Goal: Task Accomplishment & Management: Manage account settings

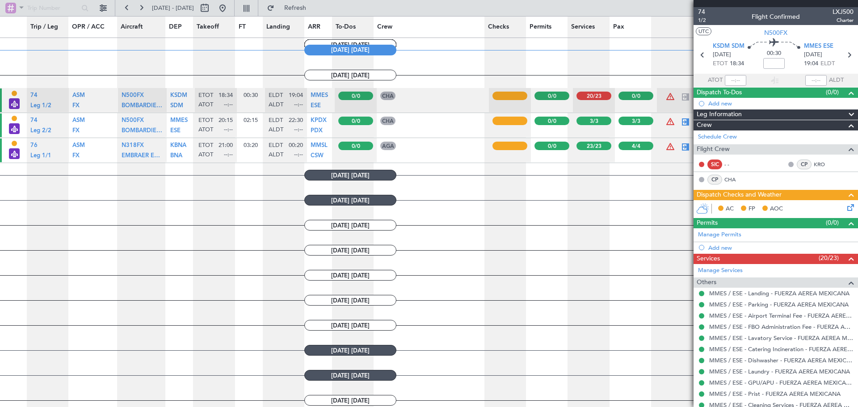
scroll to position [185, 0]
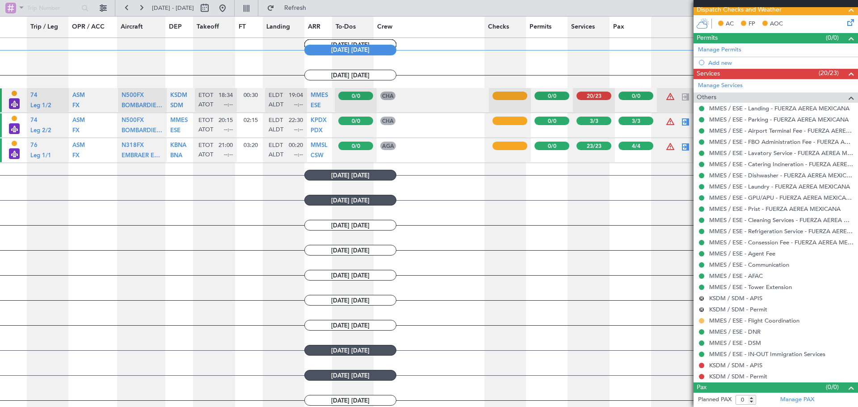
click at [699, 322] on button at bounding box center [701, 320] width 5 height 5
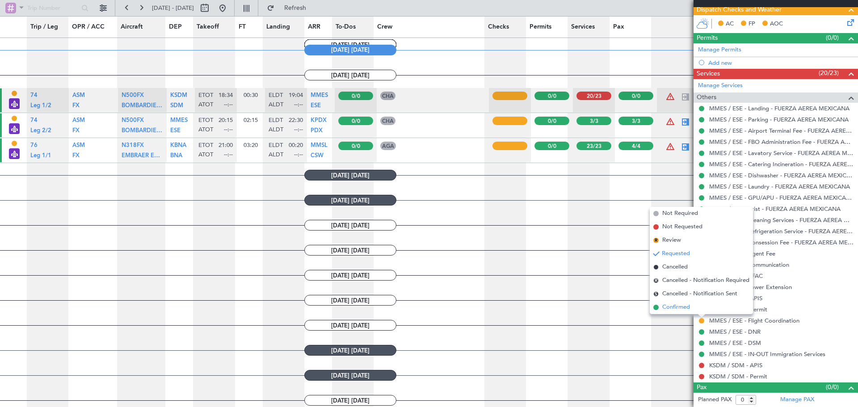
click at [678, 307] on span "Confirmed" at bounding box center [676, 307] width 28 height 9
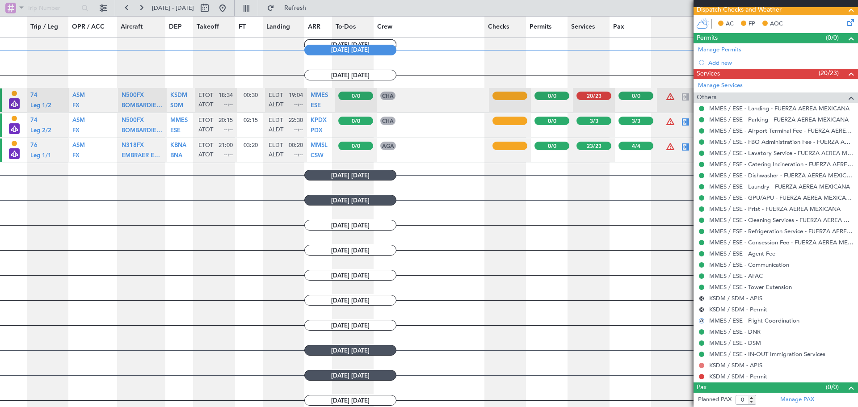
click at [703, 367] on button at bounding box center [701, 365] width 5 height 5
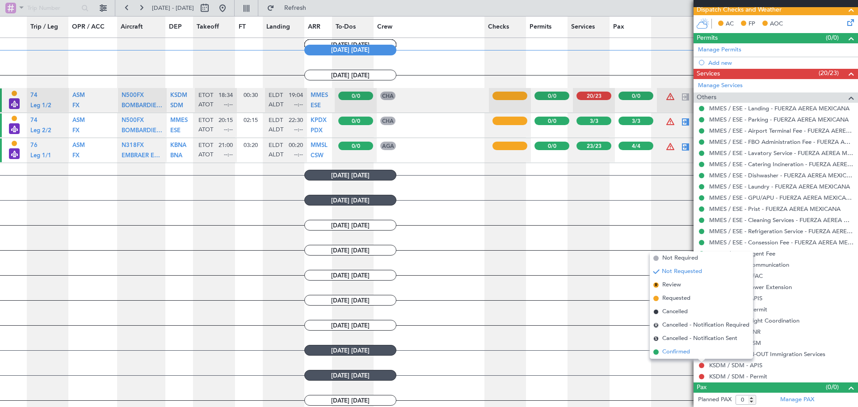
click at [703, 358] on li "Confirmed" at bounding box center [701, 352] width 103 height 13
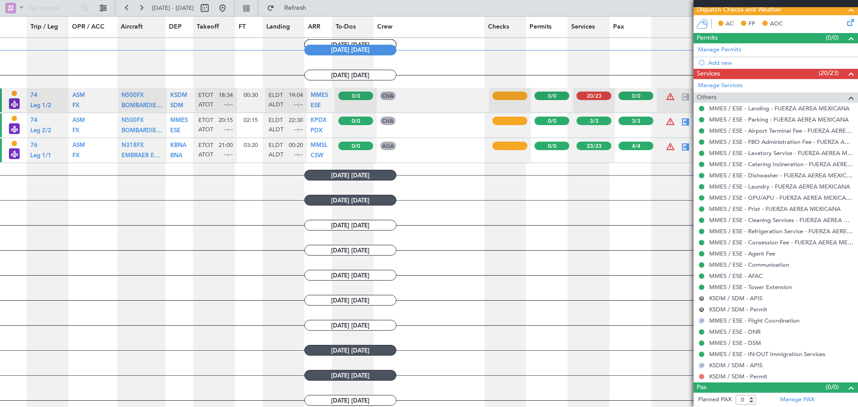
click at [702, 376] on button at bounding box center [701, 376] width 5 height 5
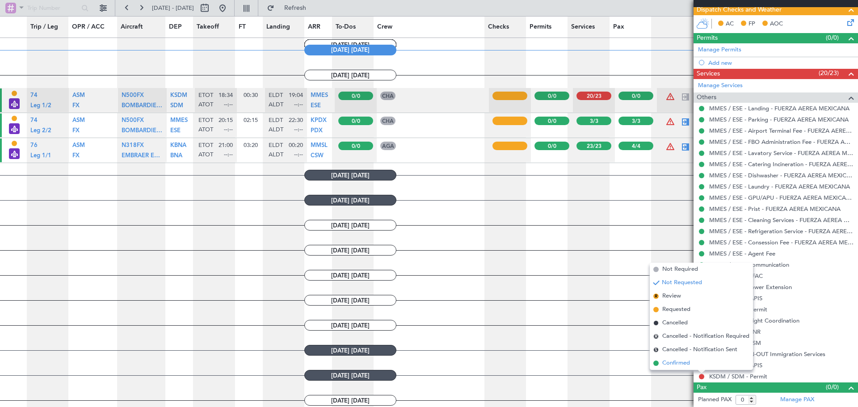
click at [703, 366] on li "Confirmed" at bounding box center [701, 363] width 103 height 13
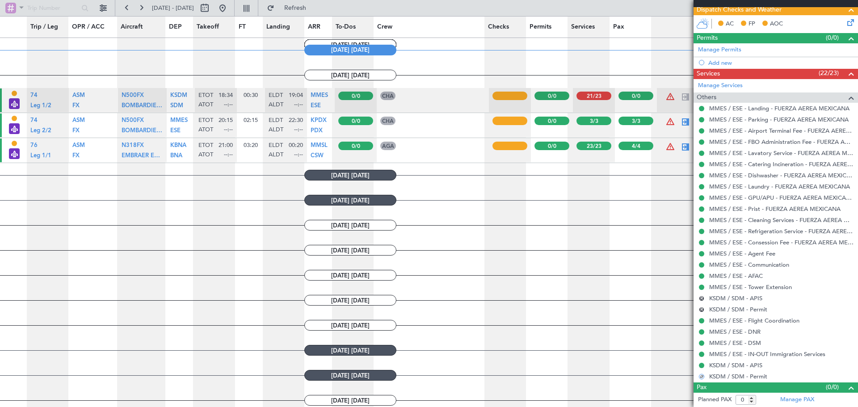
click at [846, 24] on icon at bounding box center [849, 20] width 7 height 7
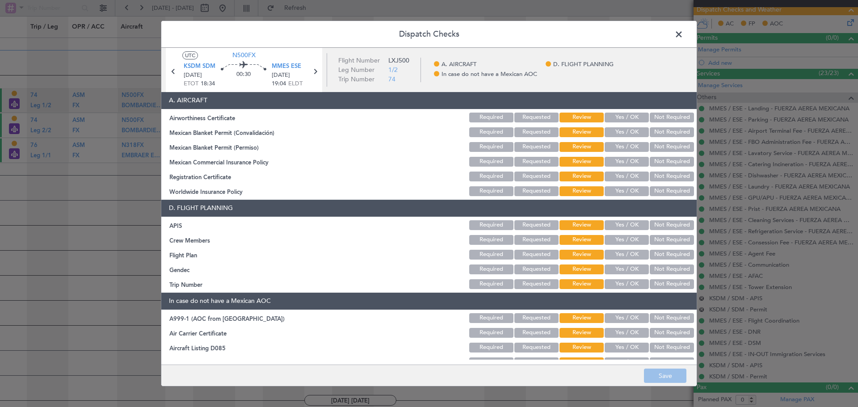
click at [628, 118] on button "Yes / OK" at bounding box center [627, 118] width 44 height 10
click at [629, 132] on button "Yes / OK" at bounding box center [627, 132] width 44 height 10
click at [630, 147] on button "Yes / OK" at bounding box center [627, 147] width 44 height 10
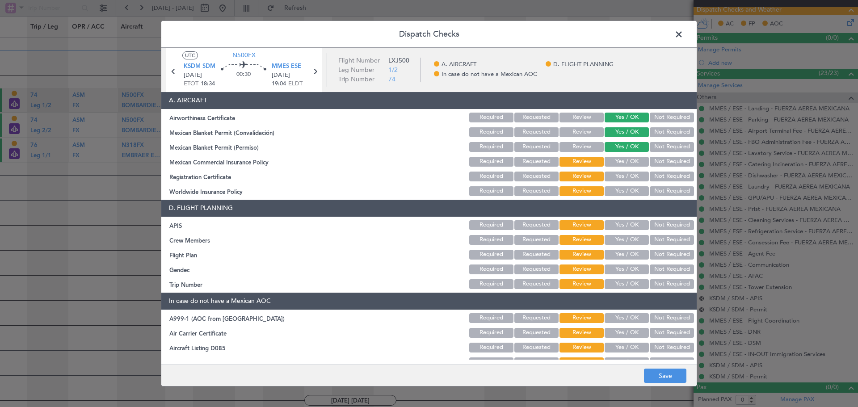
click at [629, 165] on button "Yes / OK" at bounding box center [627, 162] width 44 height 10
click at [628, 177] on button "Yes / OK" at bounding box center [627, 177] width 44 height 10
click at [658, 195] on button "Not Required" at bounding box center [672, 191] width 44 height 10
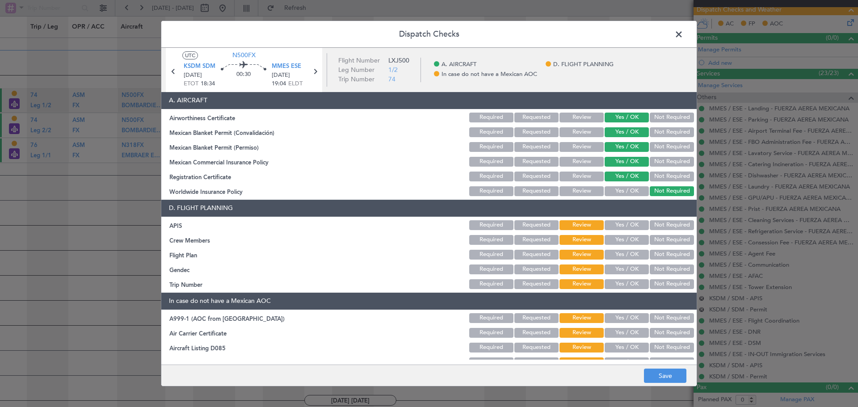
click at [620, 223] on button "Yes / OK" at bounding box center [627, 225] width 44 height 10
click at [623, 238] on button "Yes / OK" at bounding box center [627, 240] width 44 height 10
click at [622, 259] on button "Yes / OK" at bounding box center [627, 255] width 44 height 10
click at [619, 267] on button "Yes / OK" at bounding box center [627, 270] width 44 height 10
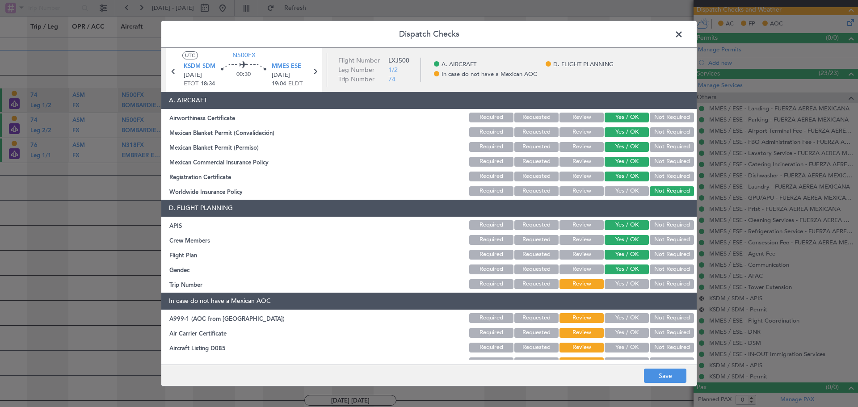
drag, startPoint x: 622, startPoint y: 284, endPoint x: 630, endPoint y: 292, distance: 11.4
click at [622, 284] on button "Yes / OK" at bounding box center [627, 284] width 44 height 10
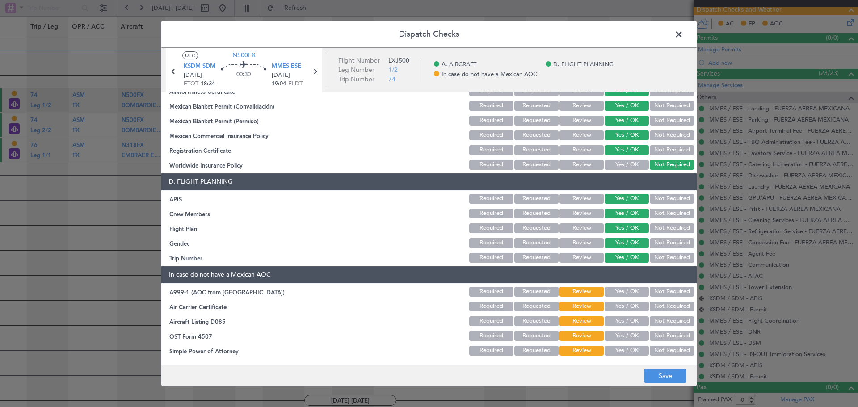
click at [661, 294] on button "Not Required" at bounding box center [672, 292] width 44 height 10
click at [665, 308] on button "Not Required" at bounding box center [672, 307] width 44 height 10
click at [670, 322] on button "Not Required" at bounding box center [672, 321] width 44 height 10
drag, startPoint x: 669, startPoint y: 339, endPoint x: 667, endPoint y: 353, distance: 14.0
click at [669, 339] on button "Not Required" at bounding box center [672, 336] width 44 height 10
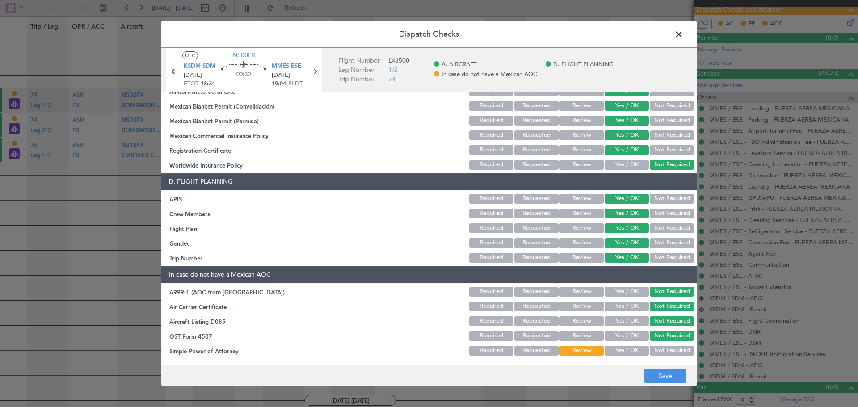
click at [667, 353] on button "Not Required" at bounding box center [672, 351] width 44 height 10
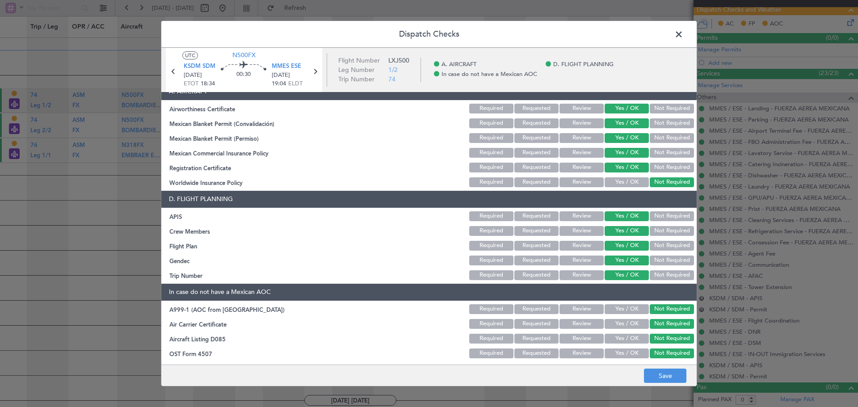
scroll to position [0, 0]
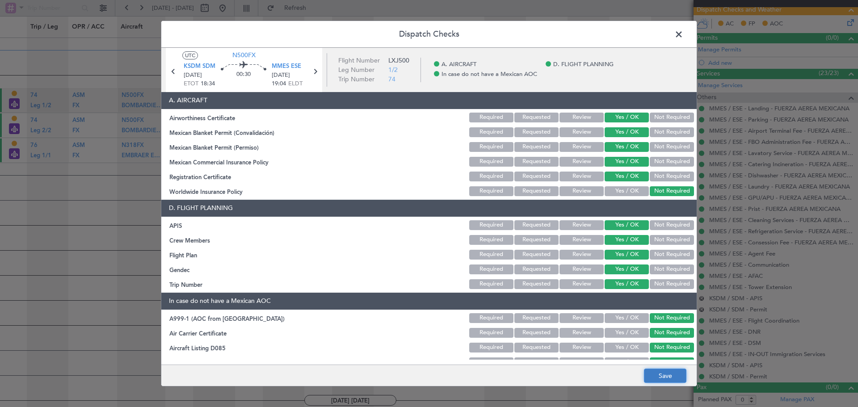
click at [675, 378] on button "Save" at bounding box center [665, 376] width 42 height 14
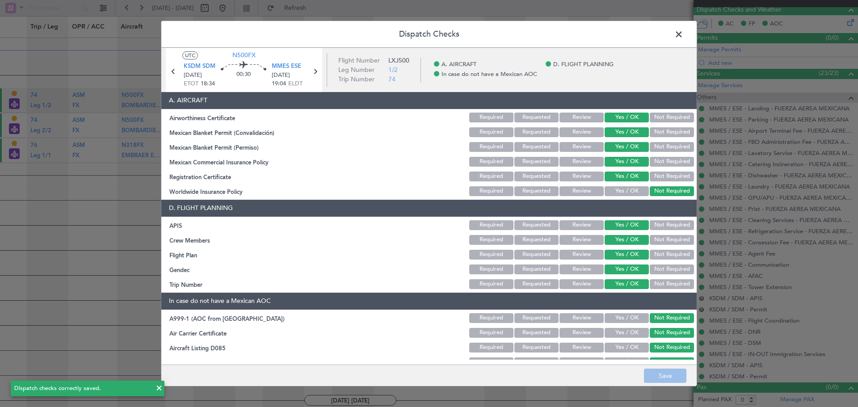
click at [683, 36] on span at bounding box center [683, 37] width 0 height 18
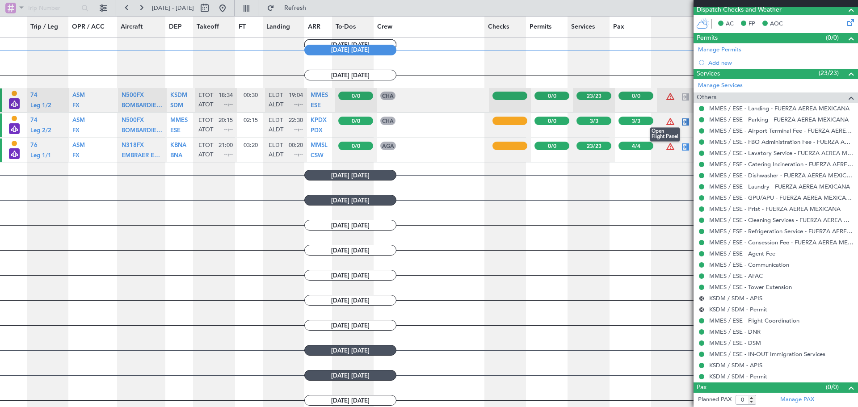
click at [680, 123] on div at bounding box center [685, 122] width 11 height 11
type input "3"
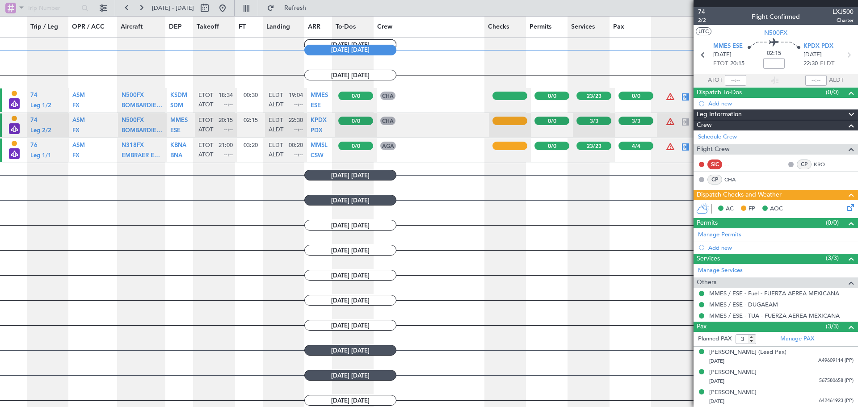
click at [702, 163] on button at bounding box center [701, 164] width 5 height 5
click at [712, 165] on div "SIC" at bounding box center [715, 165] width 15 height 10
drag, startPoint x: 720, startPoint y: 166, endPoint x: 740, endPoint y: 163, distance: 19.9
click at [726, 166] on div "SIC - -" at bounding box center [721, 165] width 46 height 10
click at [725, 164] on div "- -" at bounding box center [735, 164] width 20 height 8
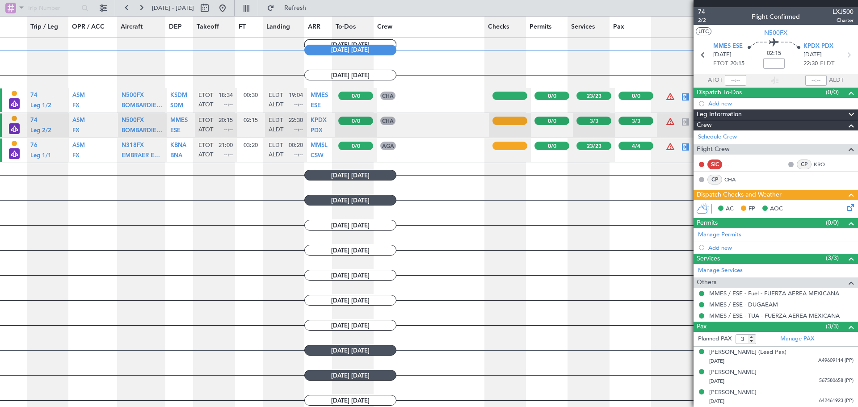
click at [720, 164] on div "SIC" at bounding box center [715, 165] width 15 height 10
click at [846, 147] on div at bounding box center [848, 149] width 18 height 11
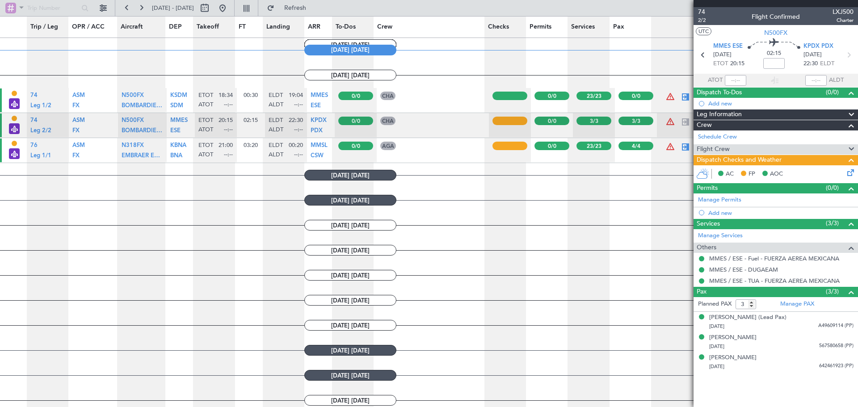
click at [846, 147] on span at bounding box center [851, 149] width 11 height 11
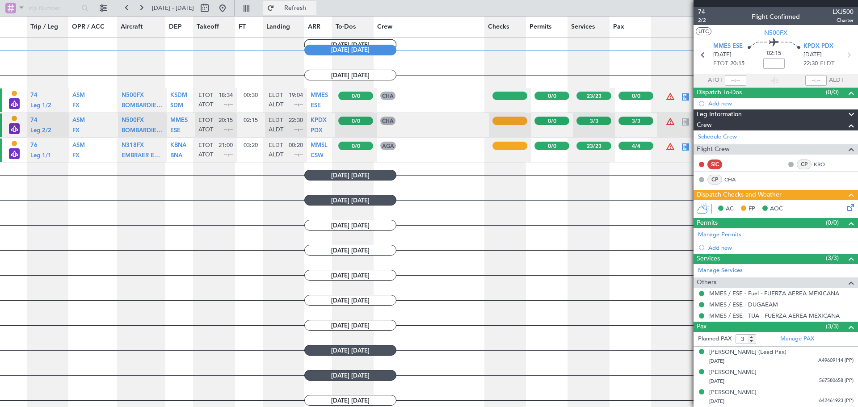
click at [309, 7] on span "Refresh" at bounding box center [295, 8] width 38 height 6
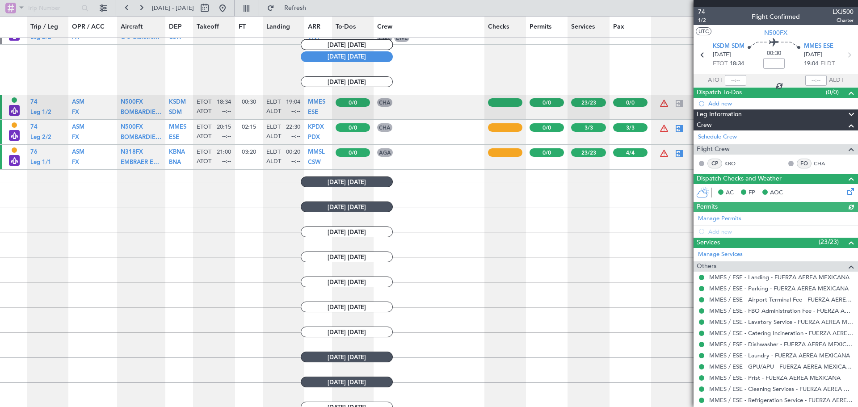
scroll to position [526, 0]
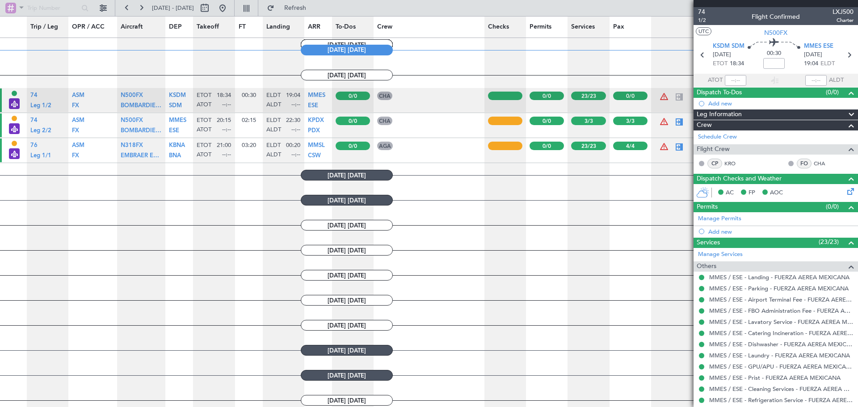
click at [795, 150] on div "Flight Crew" at bounding box center [776, 149] width 164 height 10
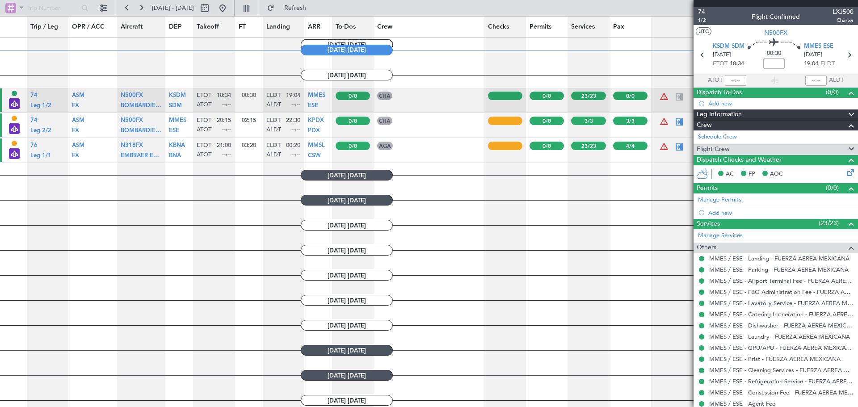
click at [794, 150] on div "Flight Crew" at bounding box center [776, 149] width 164 height 10
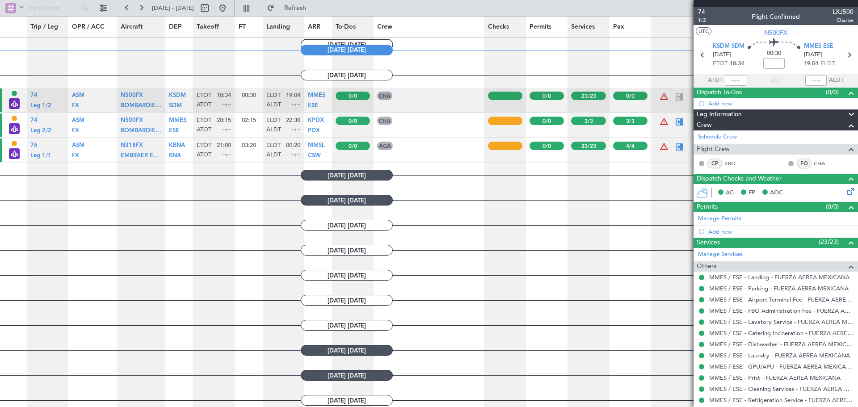
click at [814, 164] on link "CHA" at bounding box center [824, 164] width 20 height 8
click at [704, 166] on nimbus-traffic-light at bounding box center [701, 163] width 7 height 7
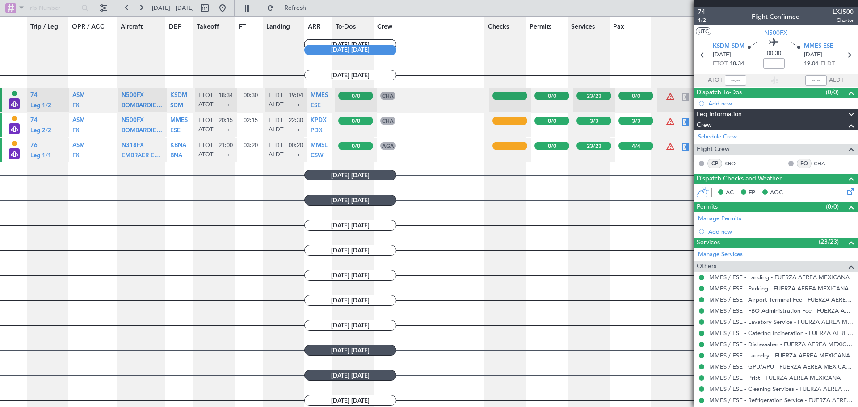
click at [508, 124] on div at bounding box center [510, 121] width 35 height 8
click at [509, 120] on div at bounding box center [510, 121] width 35 height 8
click at [680, 124] on div at bounding box center [685, 122] width 11 height 11
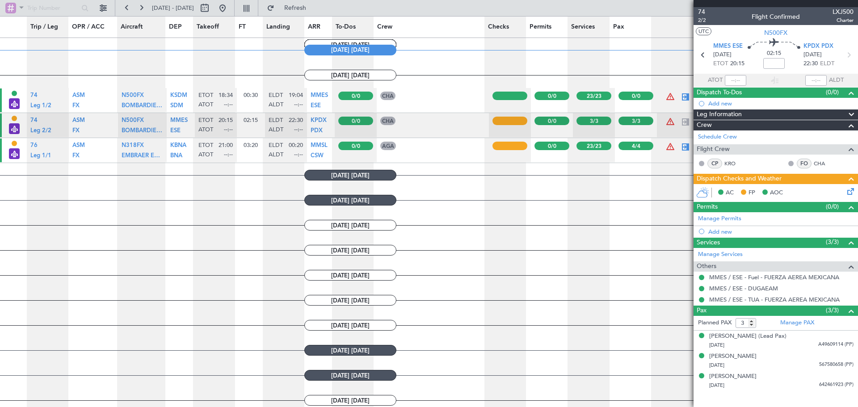
click at [745, 191] on button at bounding box center [743, 192] width 5 height 5
click at [750, 179] on span "Dispatch Checks and Weather" at bounding box center [739, 179] width 85 height 10
click at [848, 191] on icon at bounding box center [849, 189] width 7 height 7
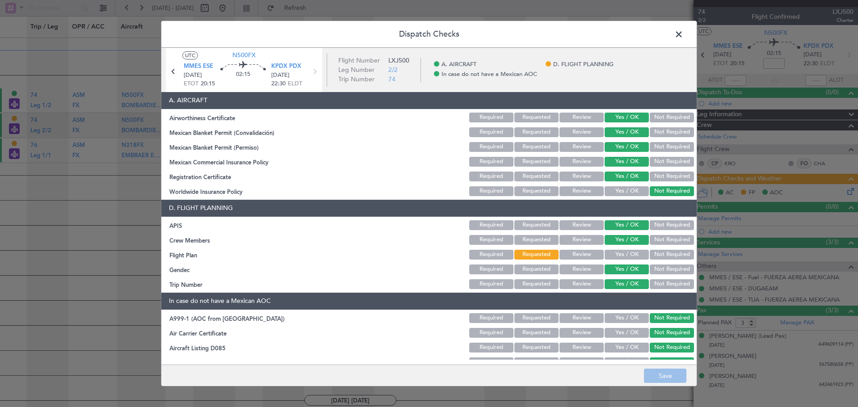
click at [635, 252] on button "Yes / OK" at bounding box center [627, 255] width 44 height 10
click at [663, 376] on button "Save" at bounding box center [665, 376] width 42 height 14
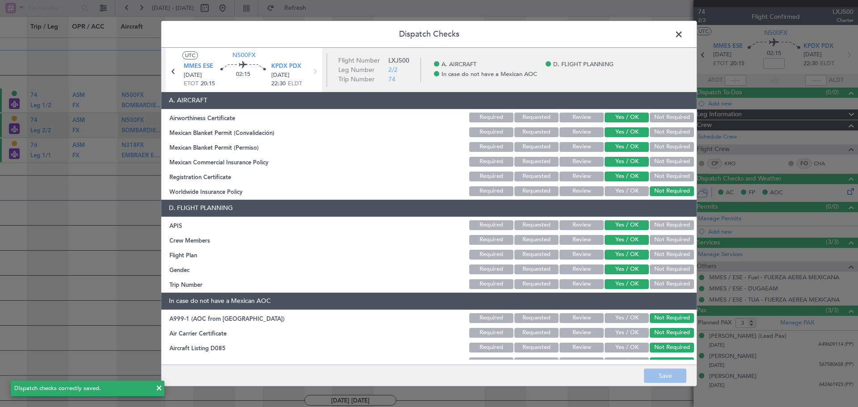
click at [683, 34] on span at bounding box center [683, 37] width 0 height 18
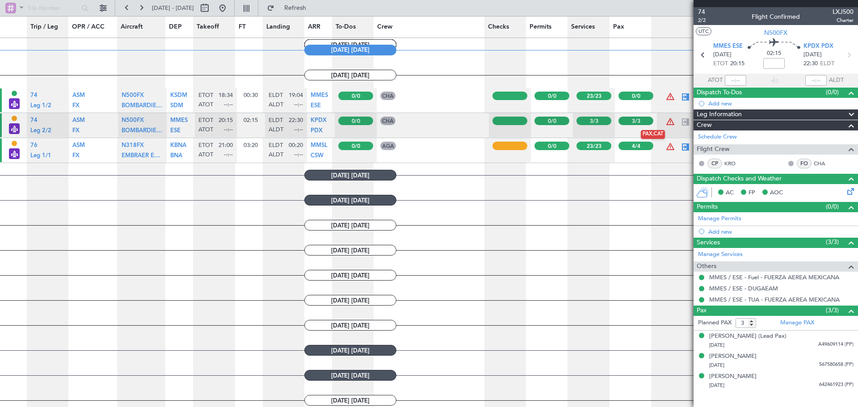
click at [665, 123] on div at bounding box center [670, 122] width 11 height 11
click at [665, 97] on div at bounding box center [670, 97] width 11 height 11
click at [665, 129] on article "PAX;CAT Open Flight Panel" at bounding box center [678, 125] width 42 height 24
click at [617, 237] on article "[DATE] [DATE]" at bounding box center [350, 225] width 700 height 24
click at [253, 10] on button at bounding box center [246, 8] width 14 height 14
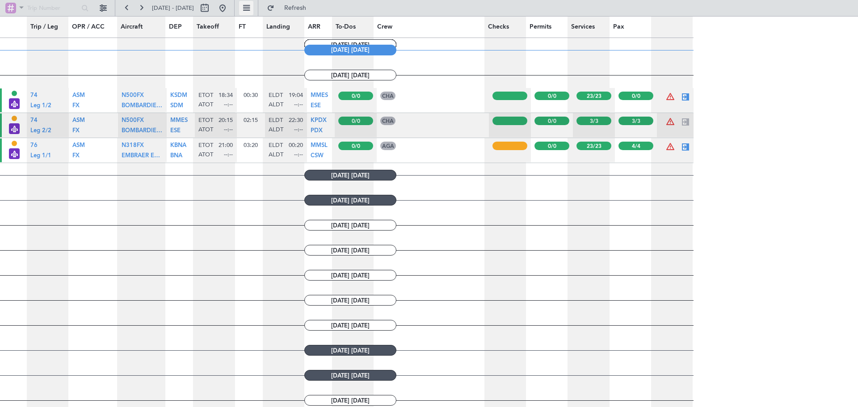
type input "0"
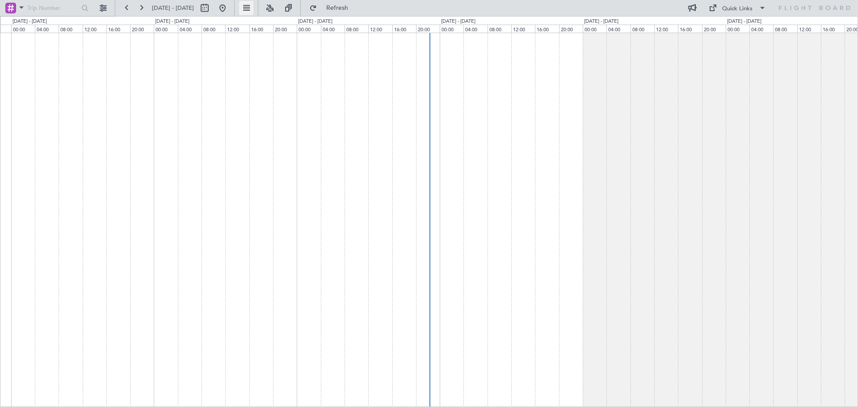
click at [253, 4] on button at bounding box center [246, 8] width 14 height 14
